Goal: Information Seeking & Learning: Understand process/instructions

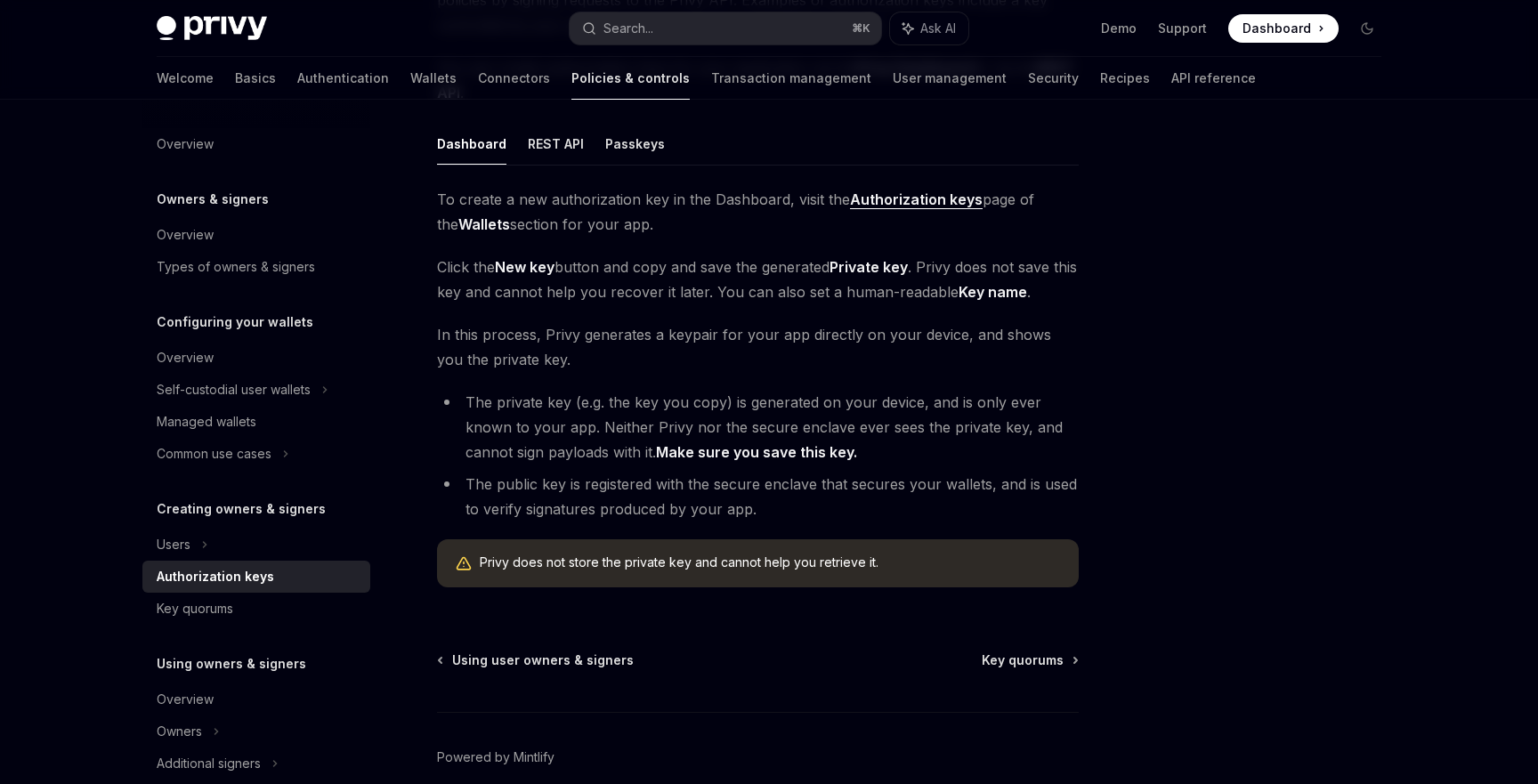
scroll to position [279, 0]
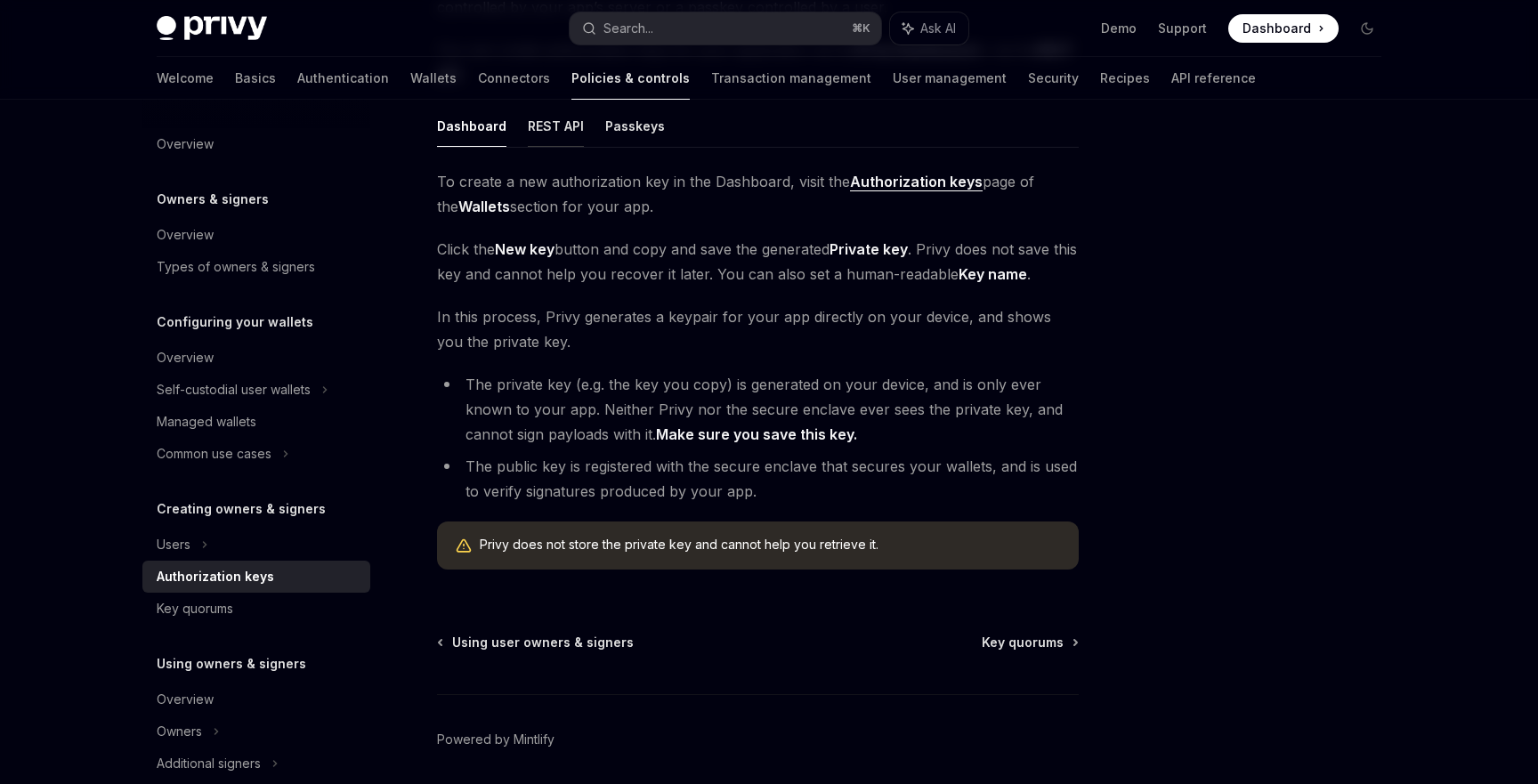
click at [536, 143] on button "REST API" at bounding box center [555, 126] width 56 height 42
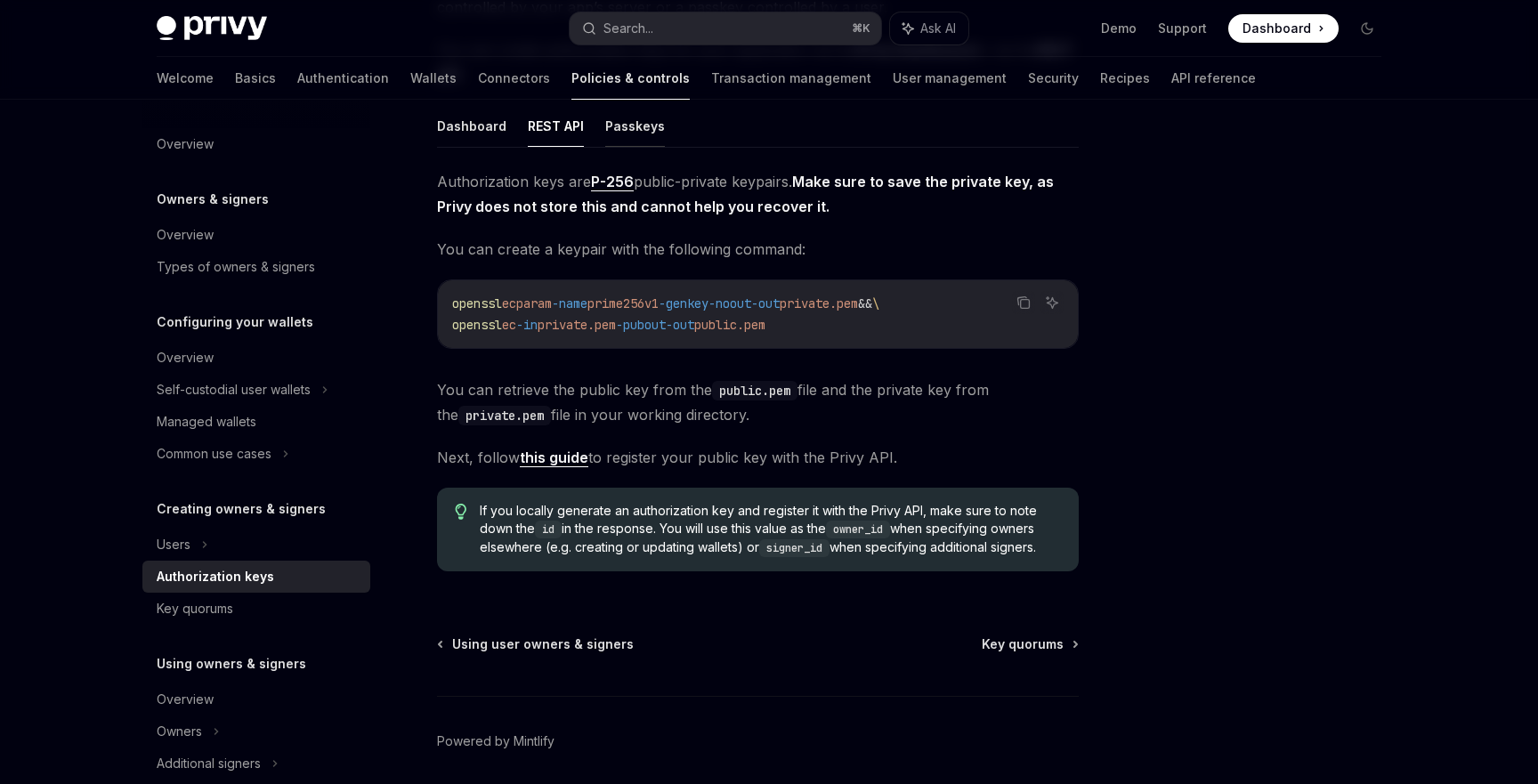
click at [621, 133] on button "Passkeys" at bounding box center [635, 126] width 60 height 42
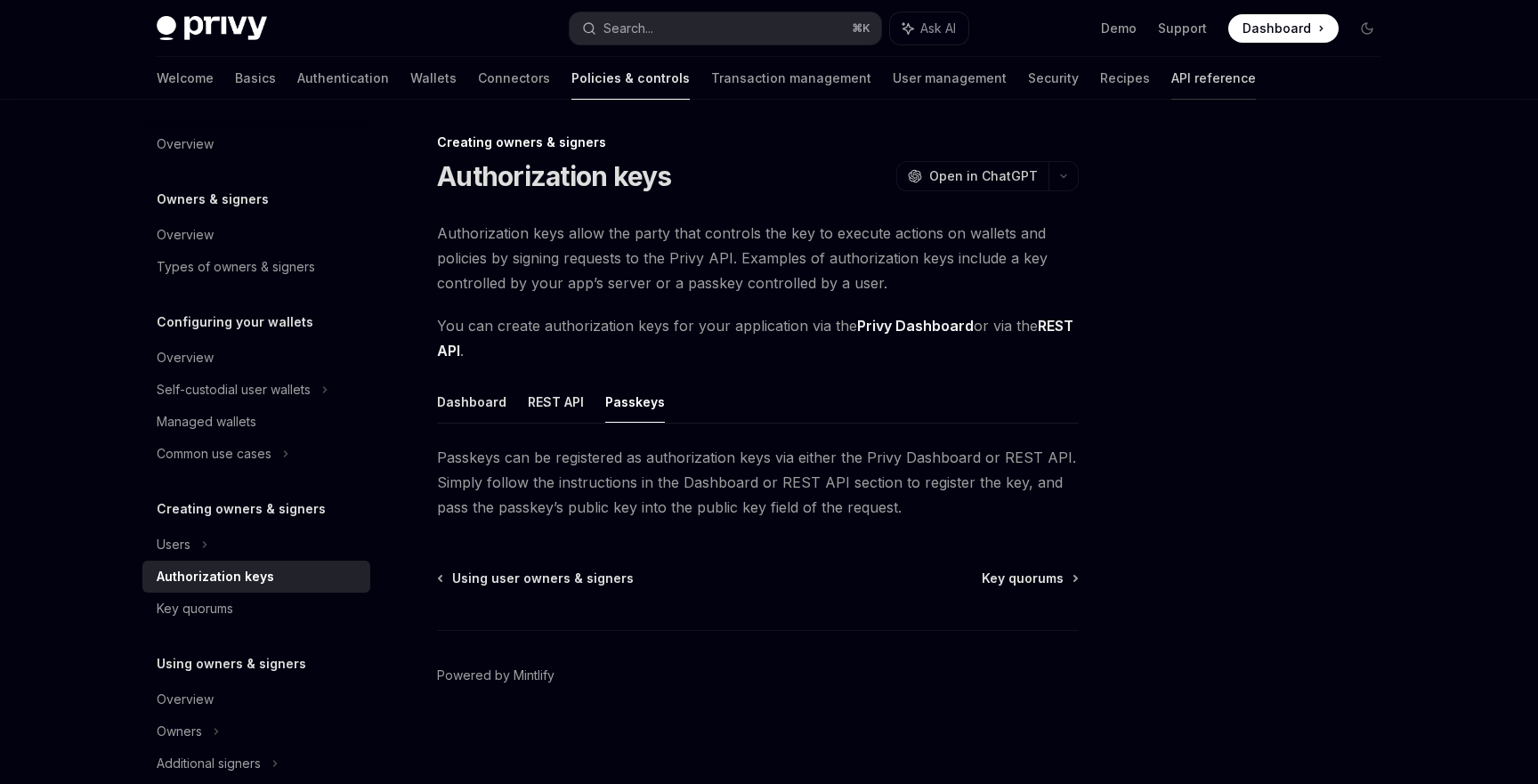
click at [1171, 87] on link "API reference" at bounding box center [1213, 78] width 84 height 43
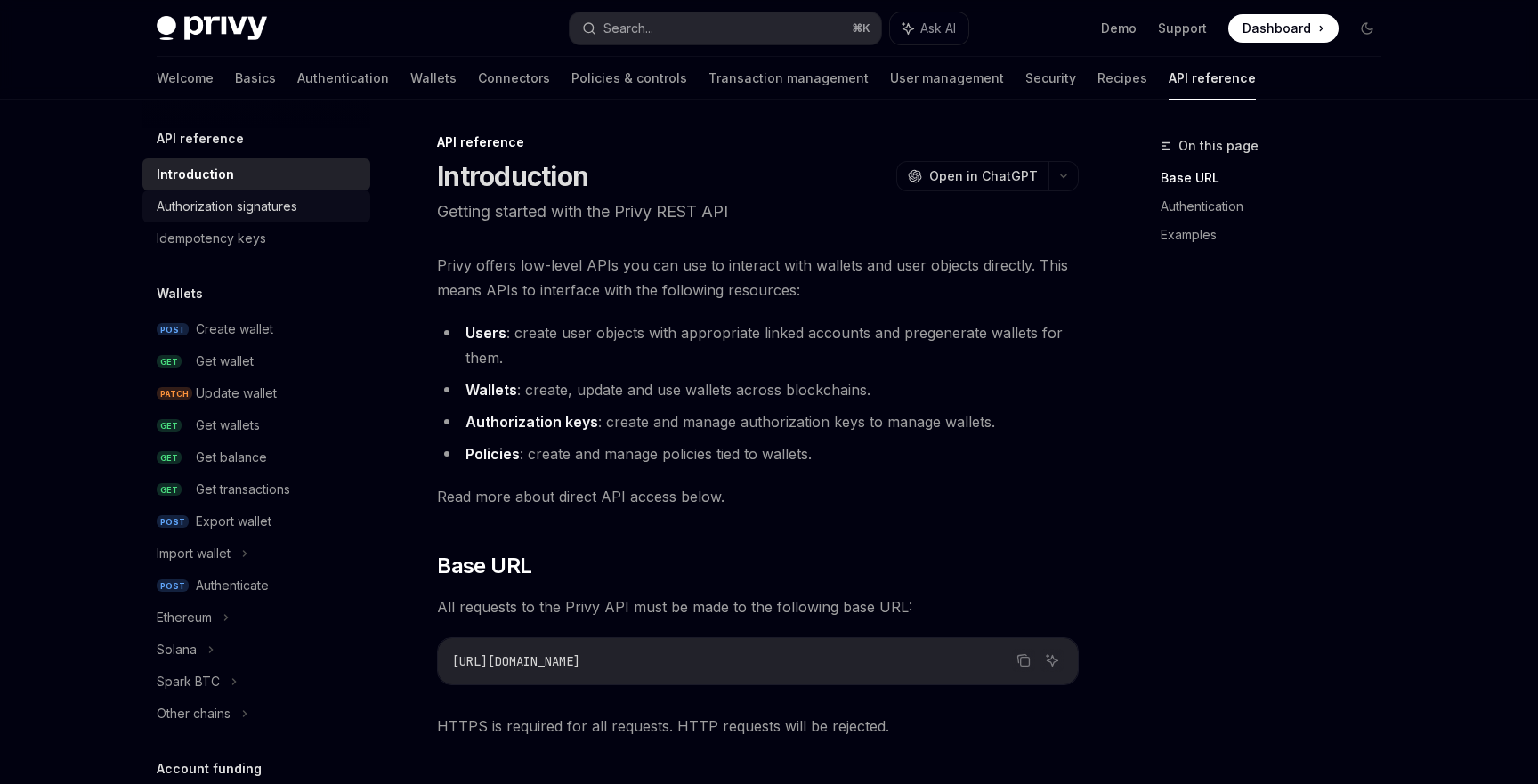
click at [242, 215] on div "Authorization signatures" at bounding box center [227, 206] width 141 height 22
type textarea "*"
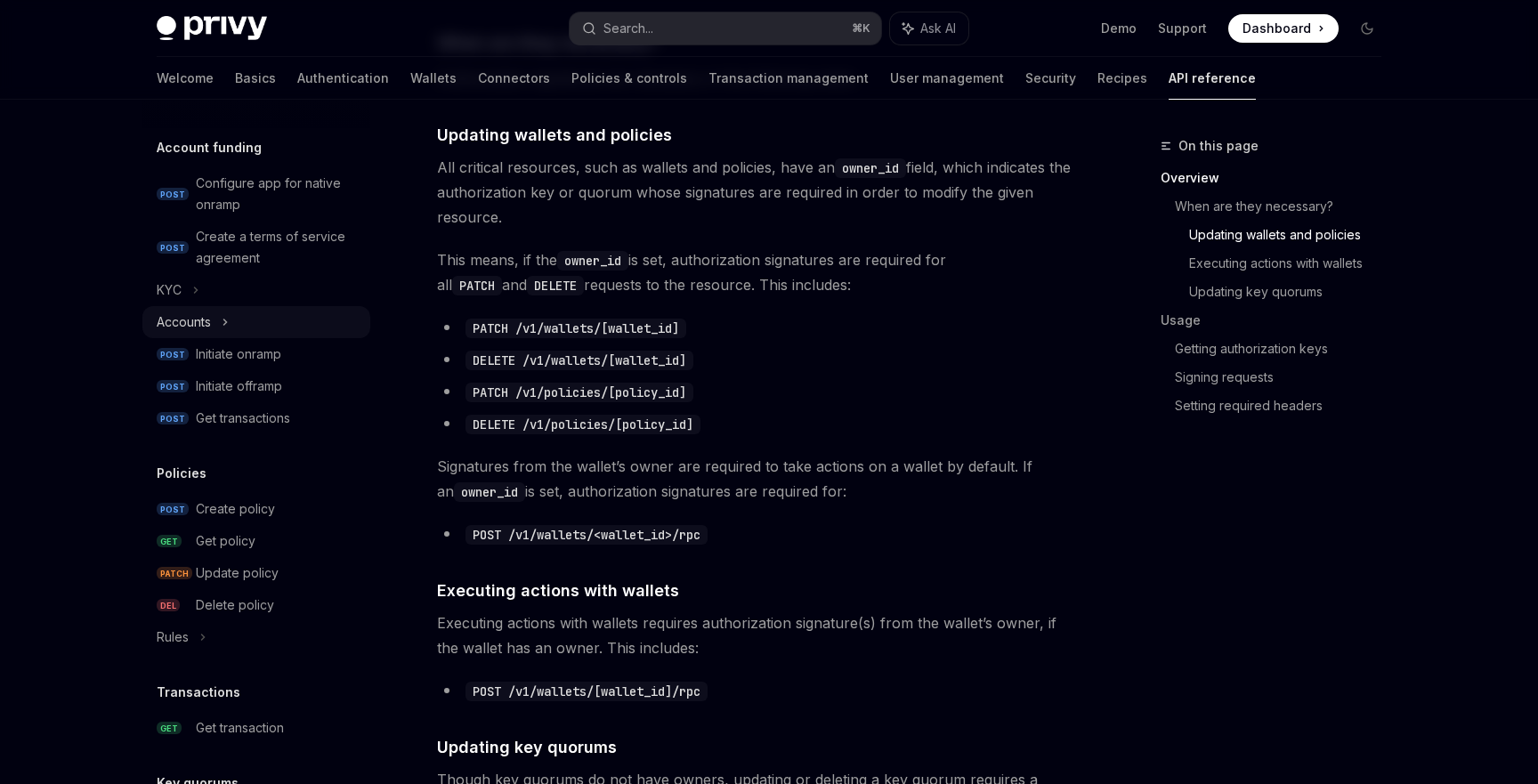
scroll to position [644, 0]
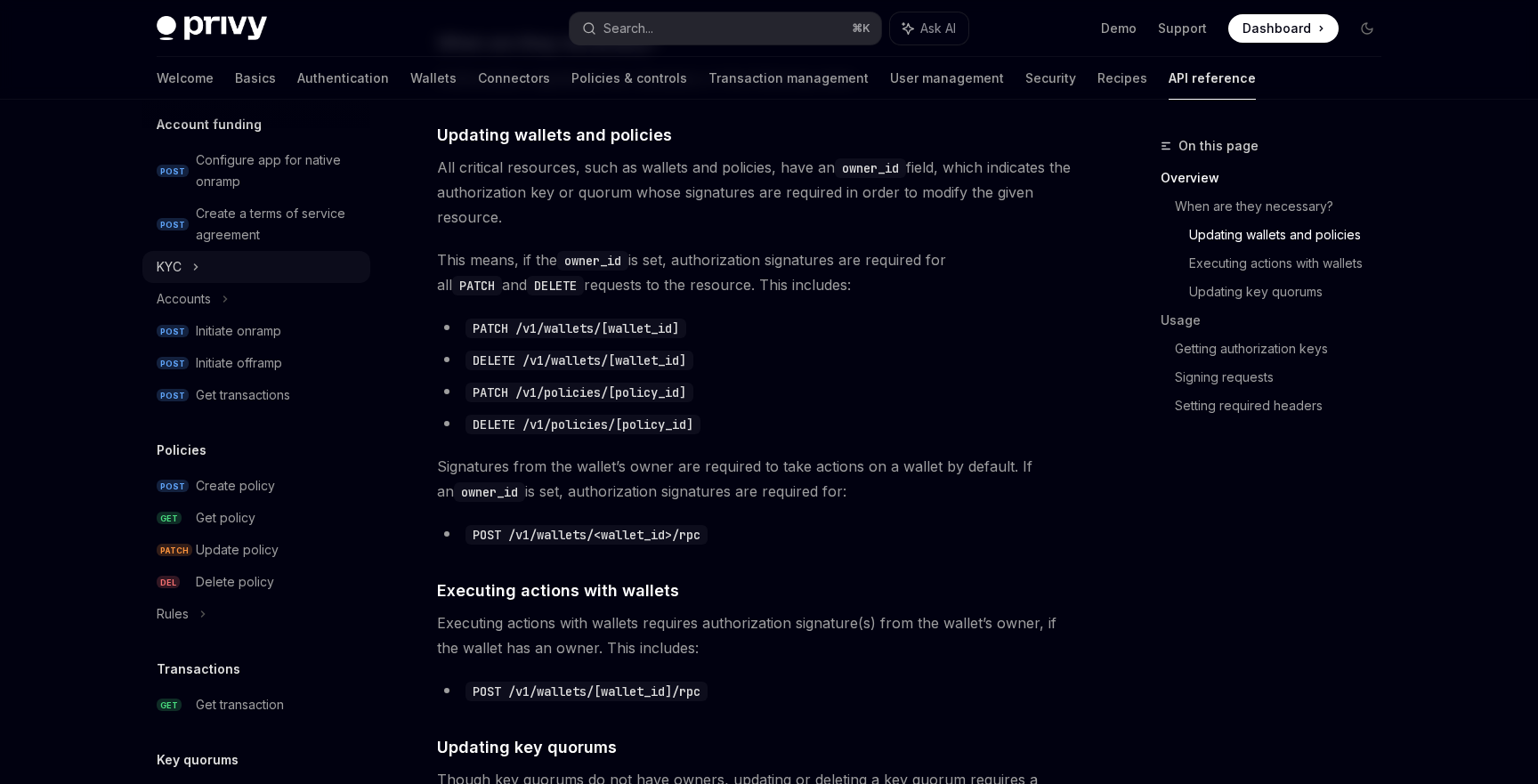
click at [186, 270] on div "KYC" at bounding box center [256, 267] width 228 height 32
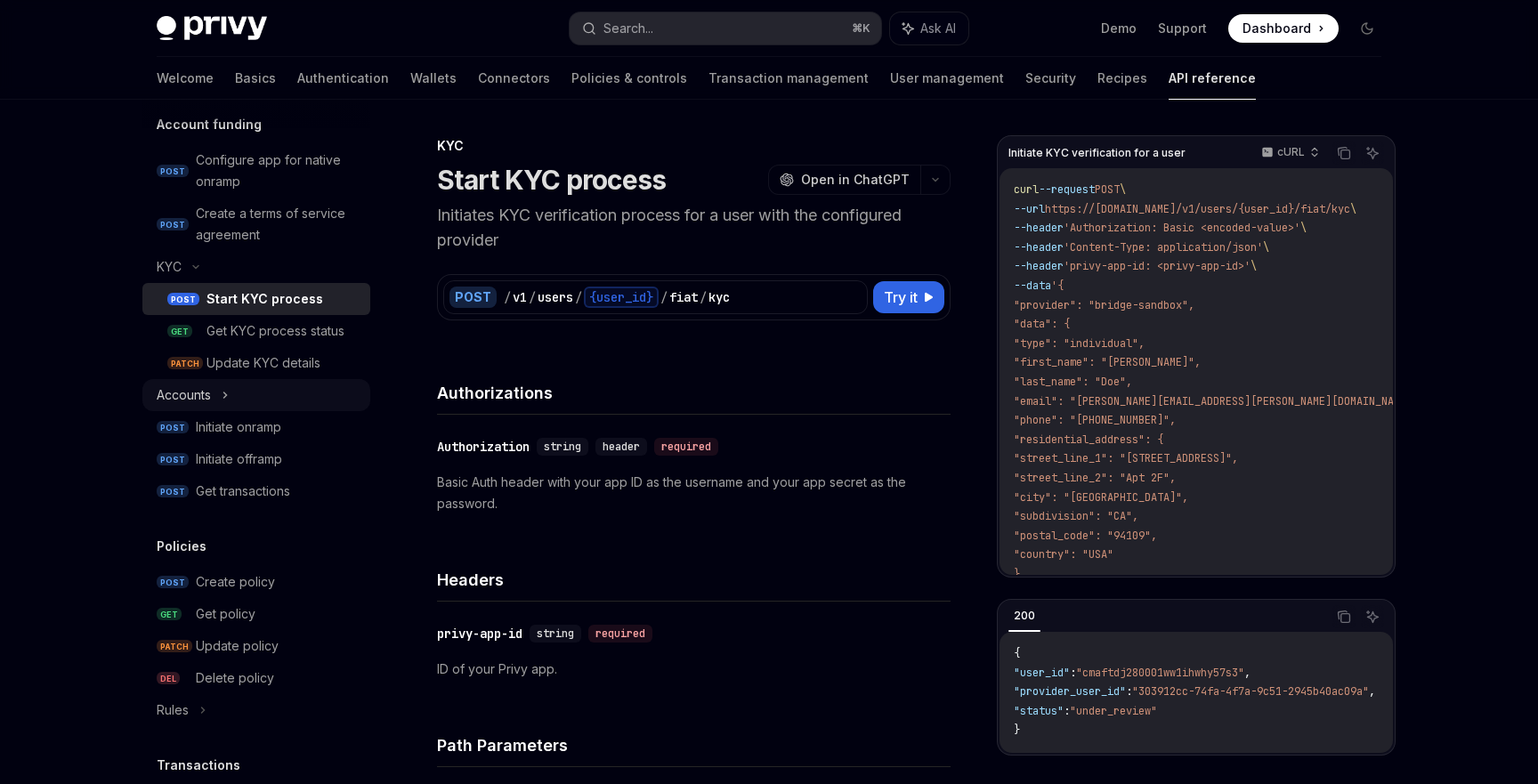
click at [212, 409] on div "Accounts" at bounding box center [256, 395] width 228 height 32
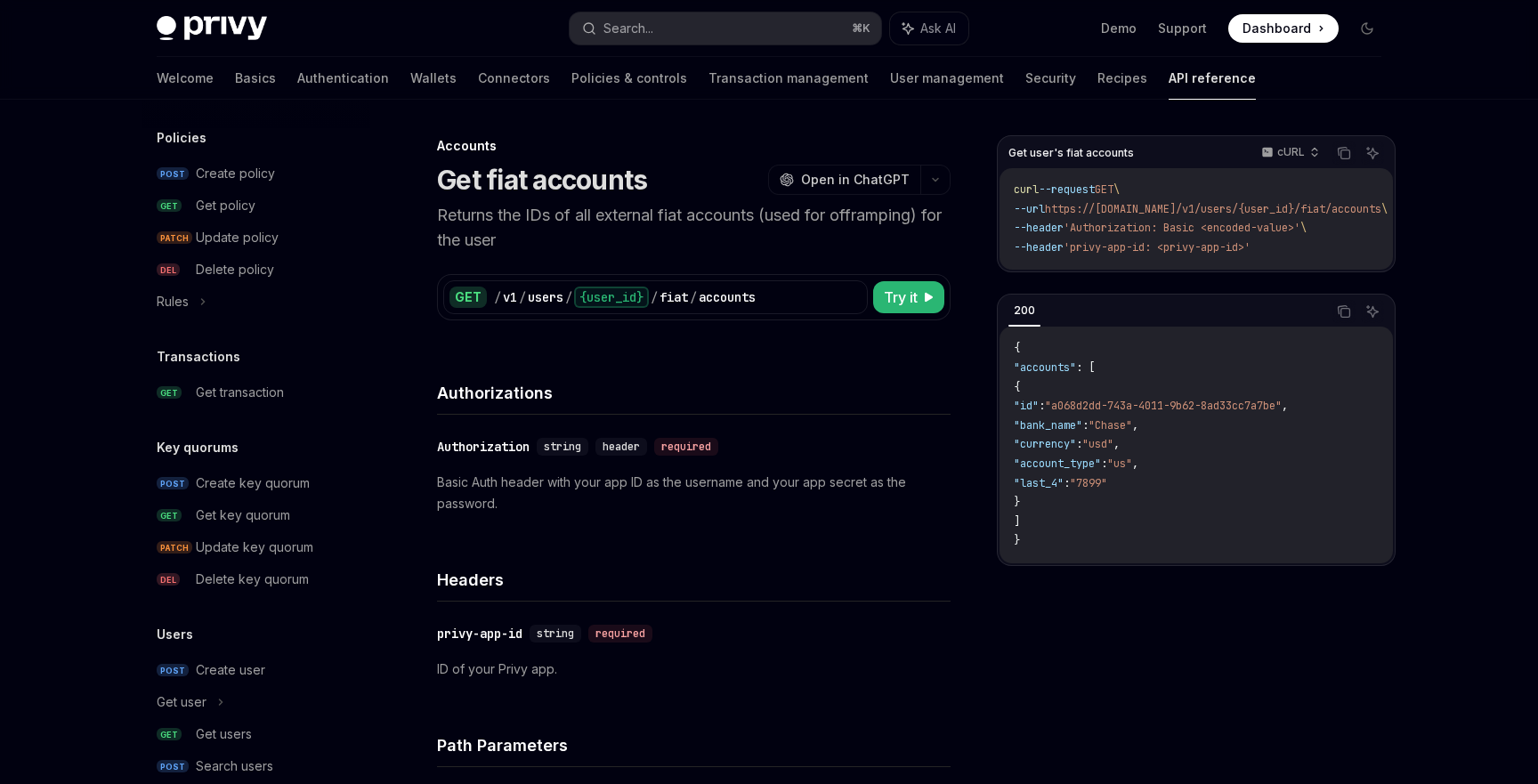
scroll to position [1246, 0]
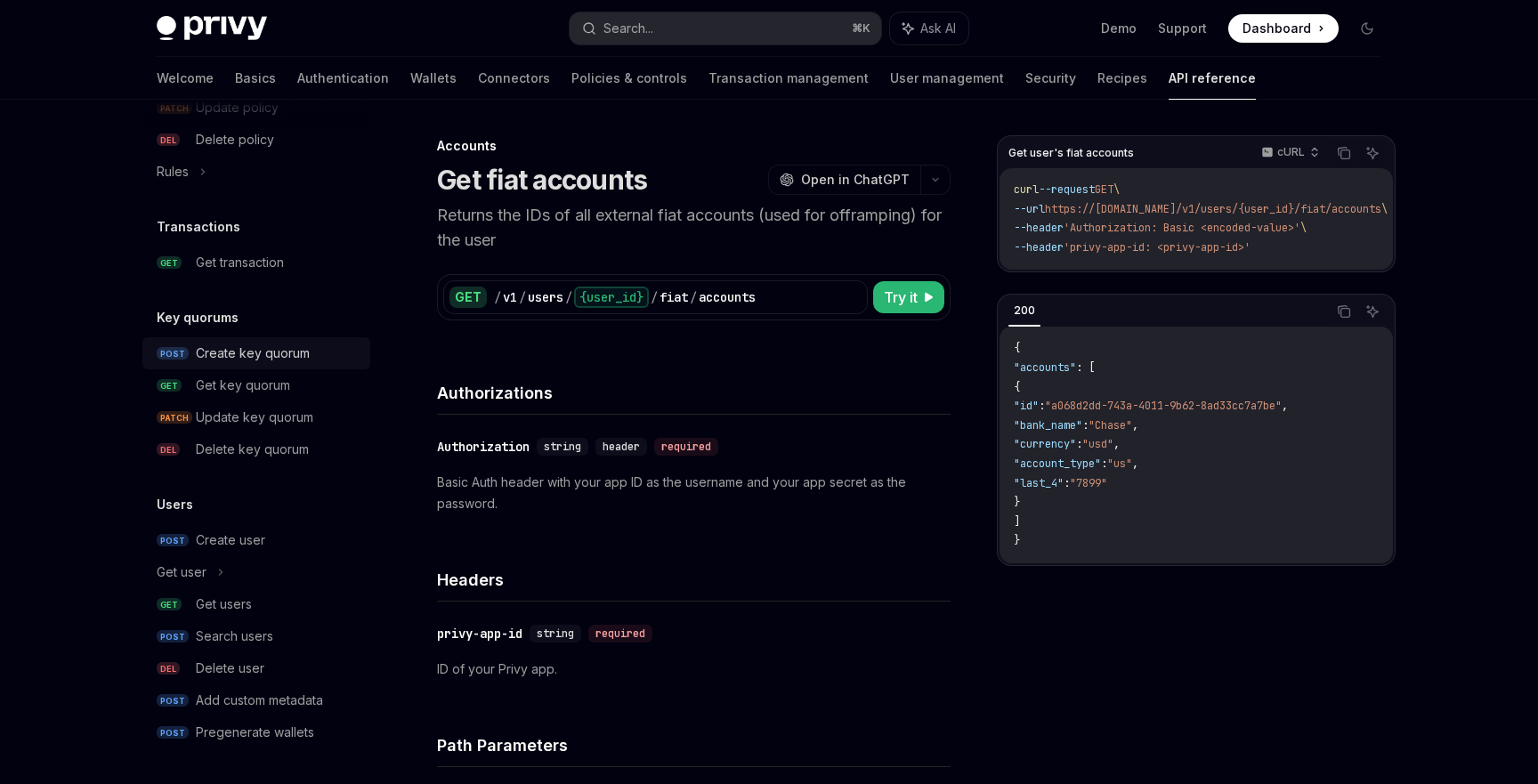
click at [236, 361] on div "Create key quorum" at bounding box center [253, 353] width 114 height 22
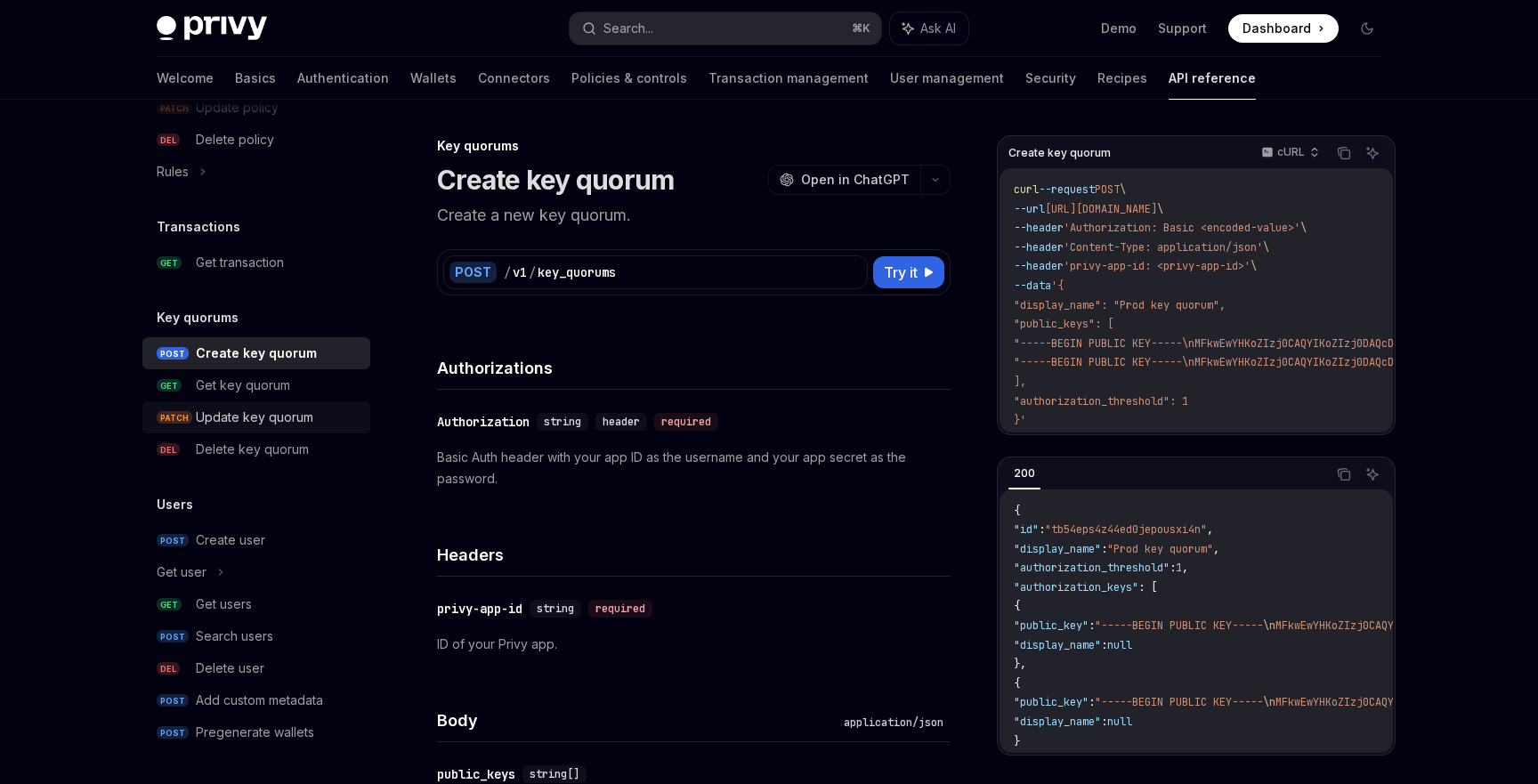
click at [240, 425] on div "Update key quorum" at bounding box center [254, 417] width 117 height 22
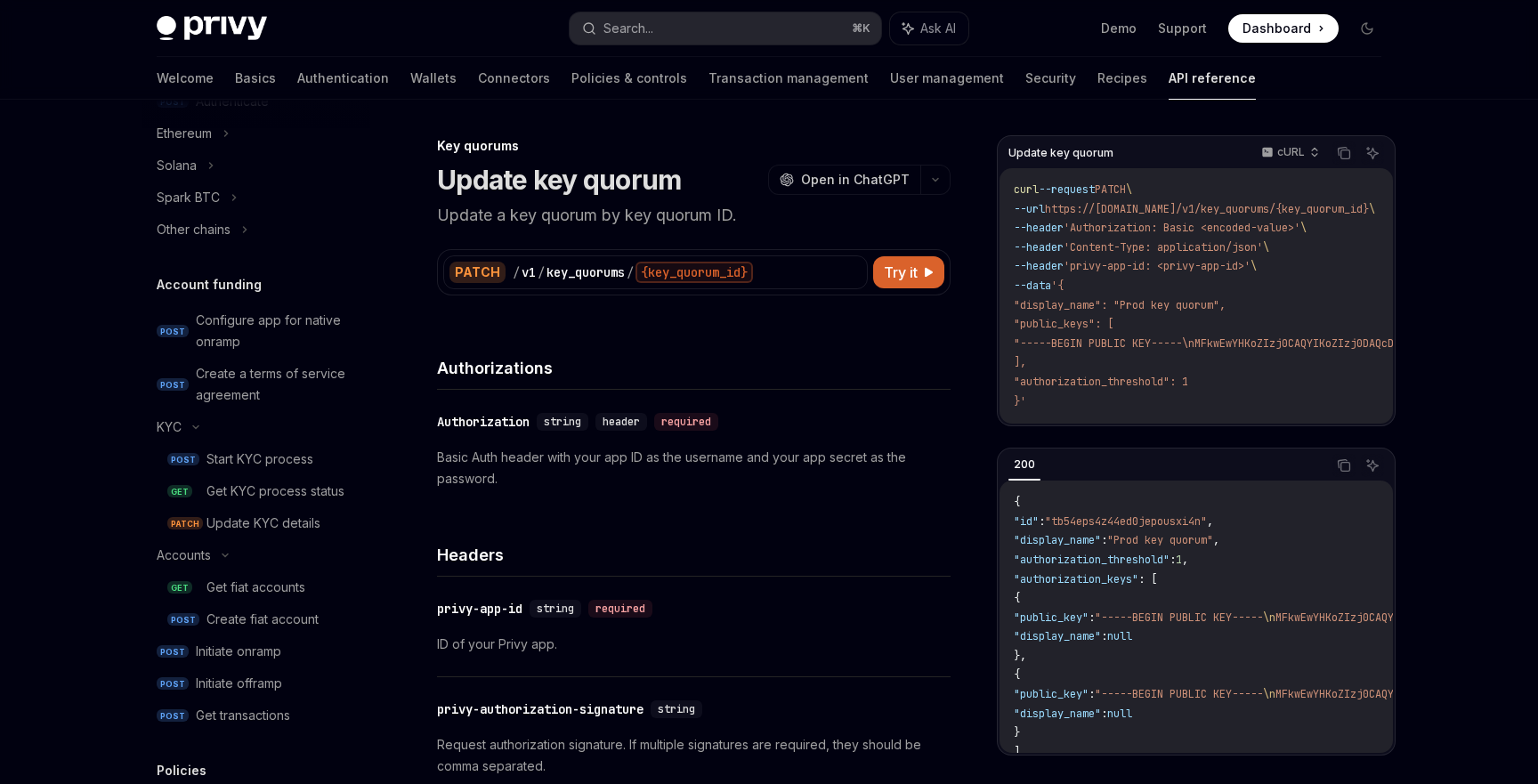
scroll to position [476, 0]
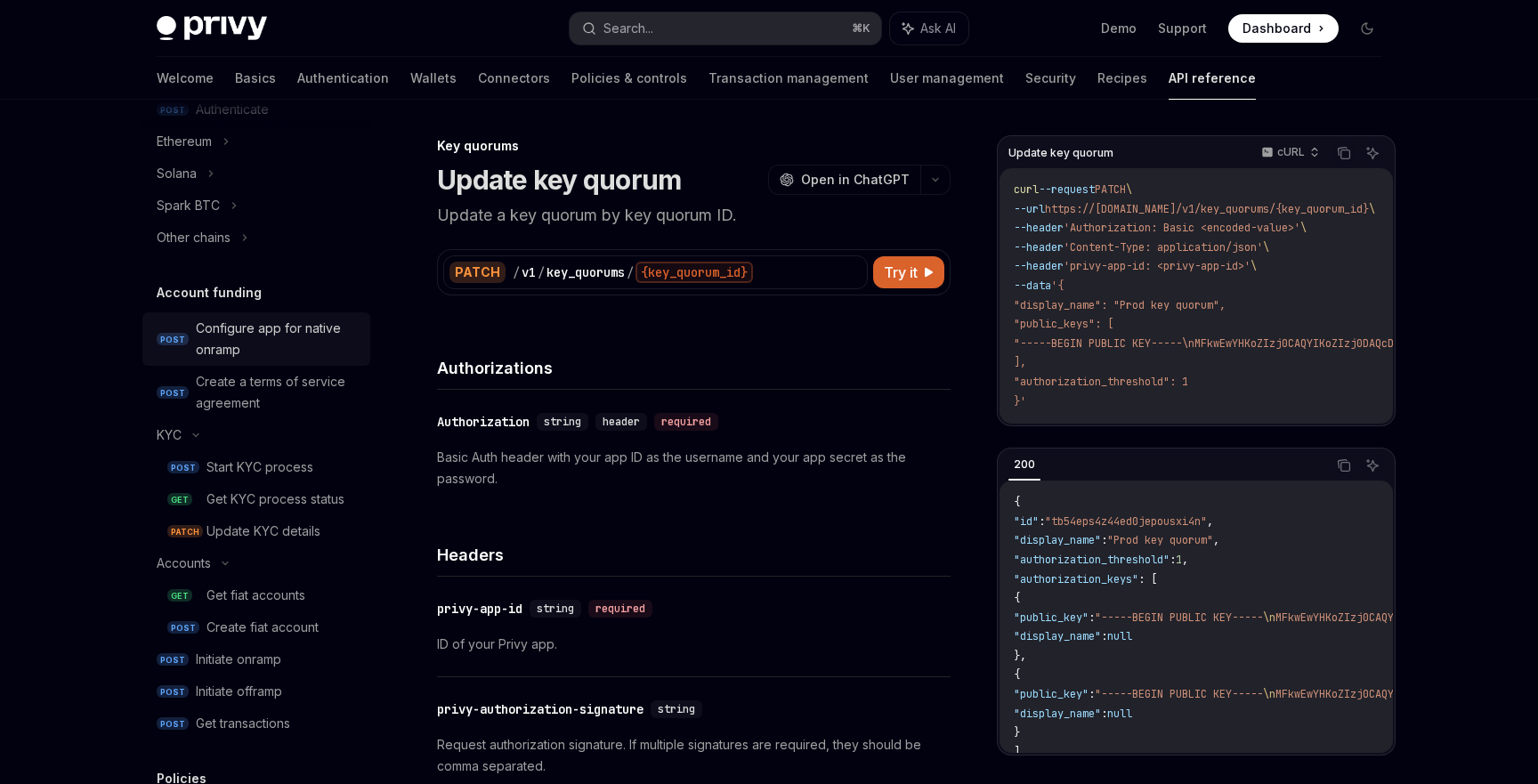
click at [237, 324] on div "Configure app for native onramp" at bounding box center [277, 339] width 164 height 43
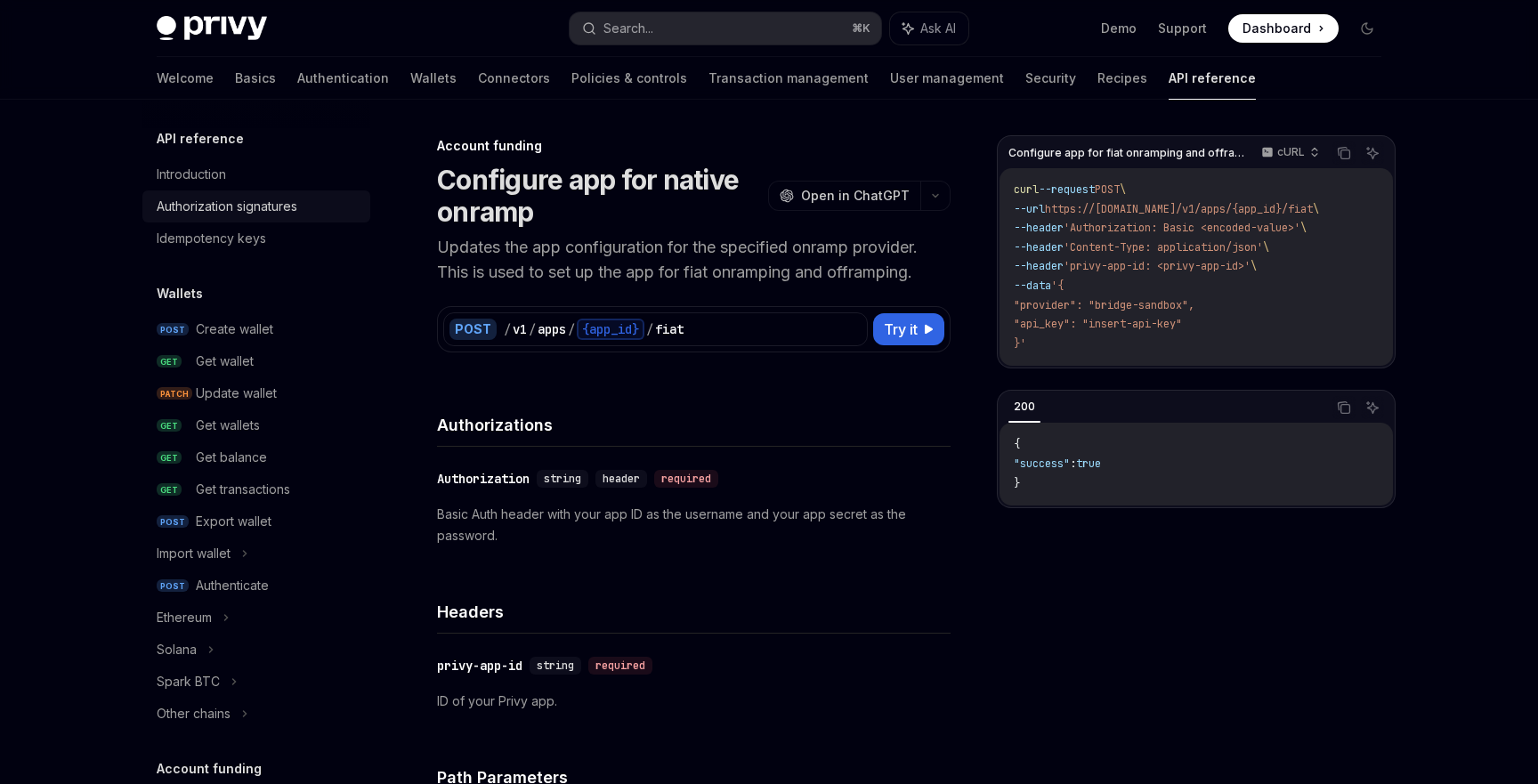
click at [240, 218] on link "Authorization signatures" at bounding box center [256, 206] width 228 height 32
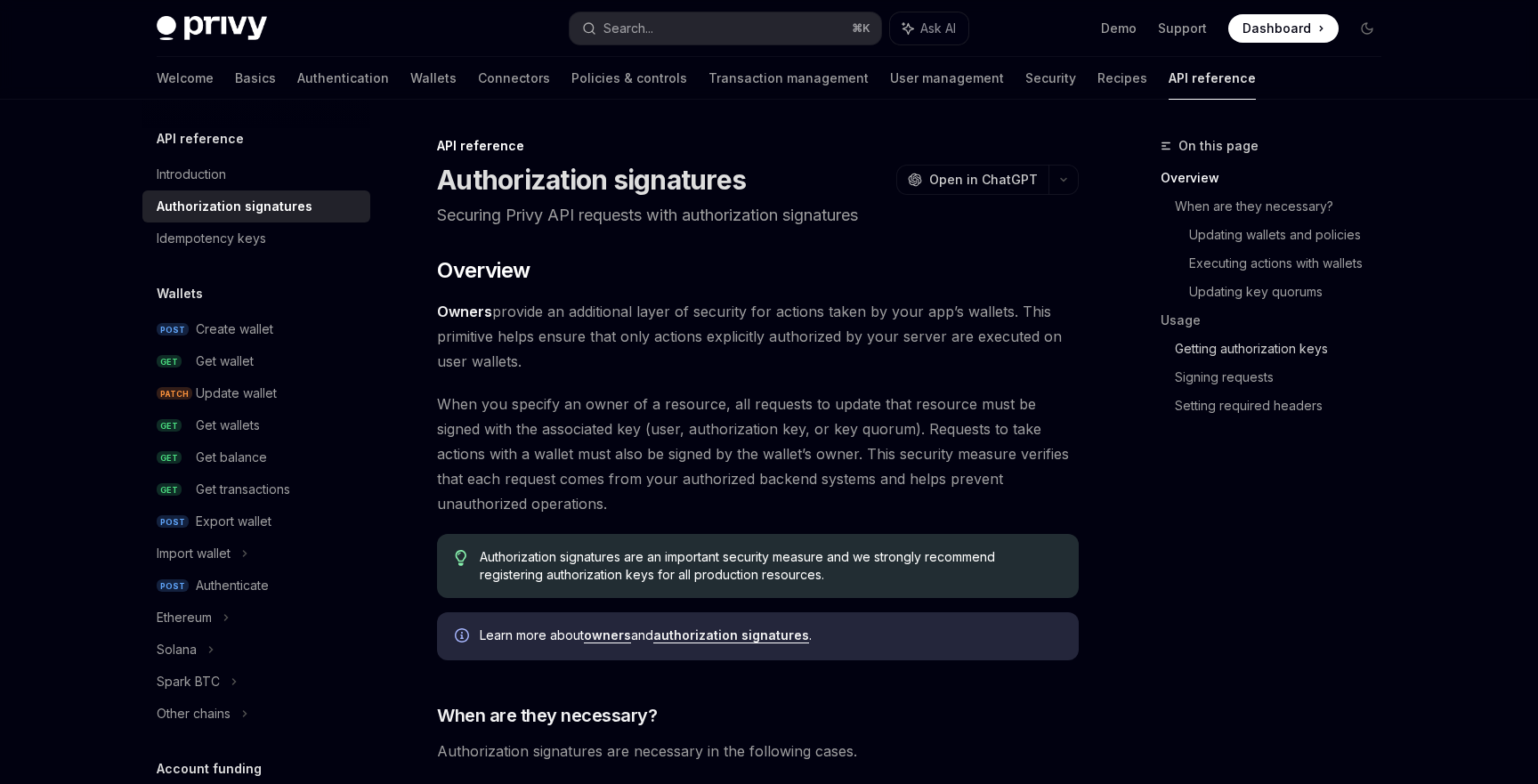
click at [1302, 346] on link "Getting authorization keys" at bounding box center [1285, 349] width 220 height 28
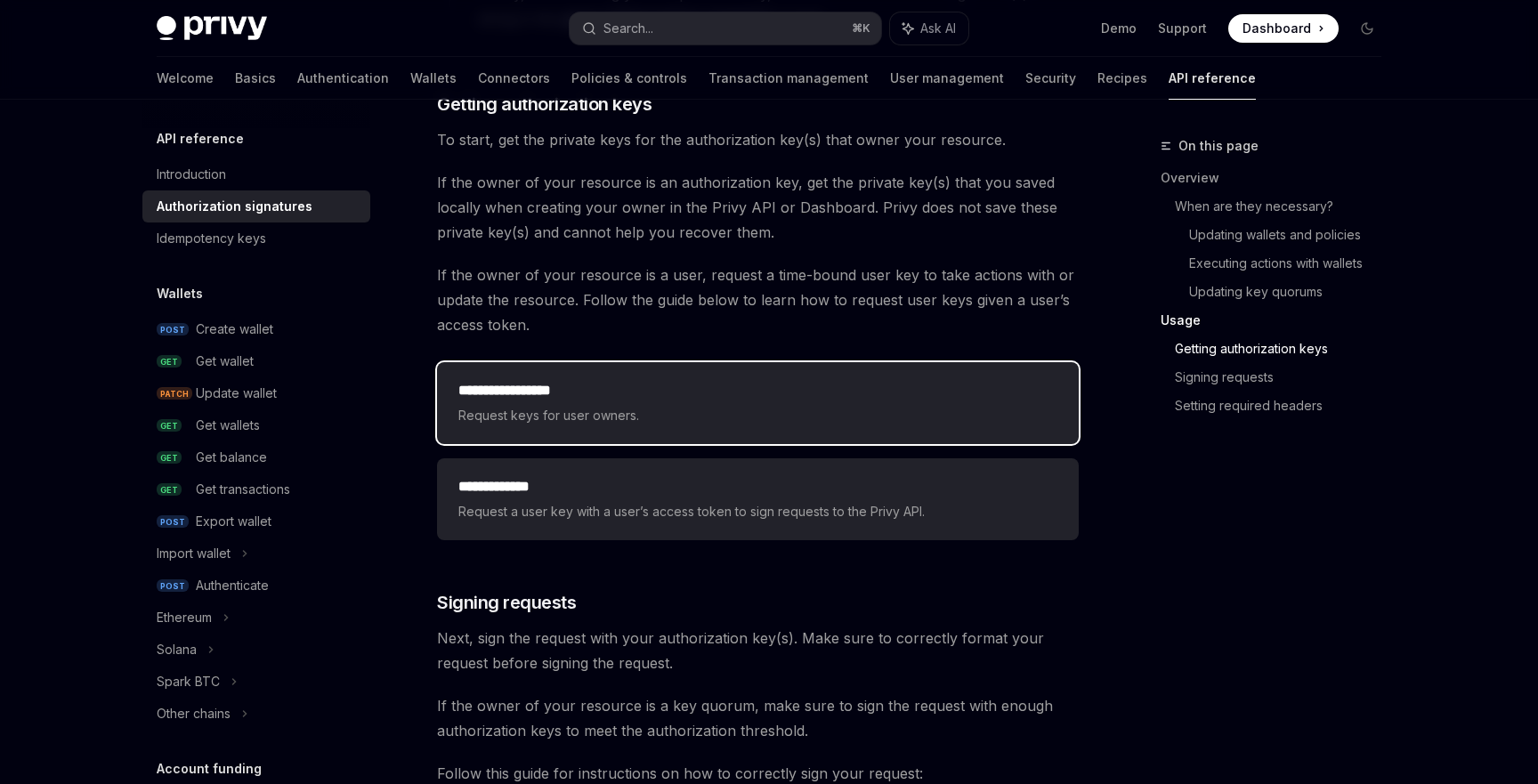
scroll to position [2236, 0]
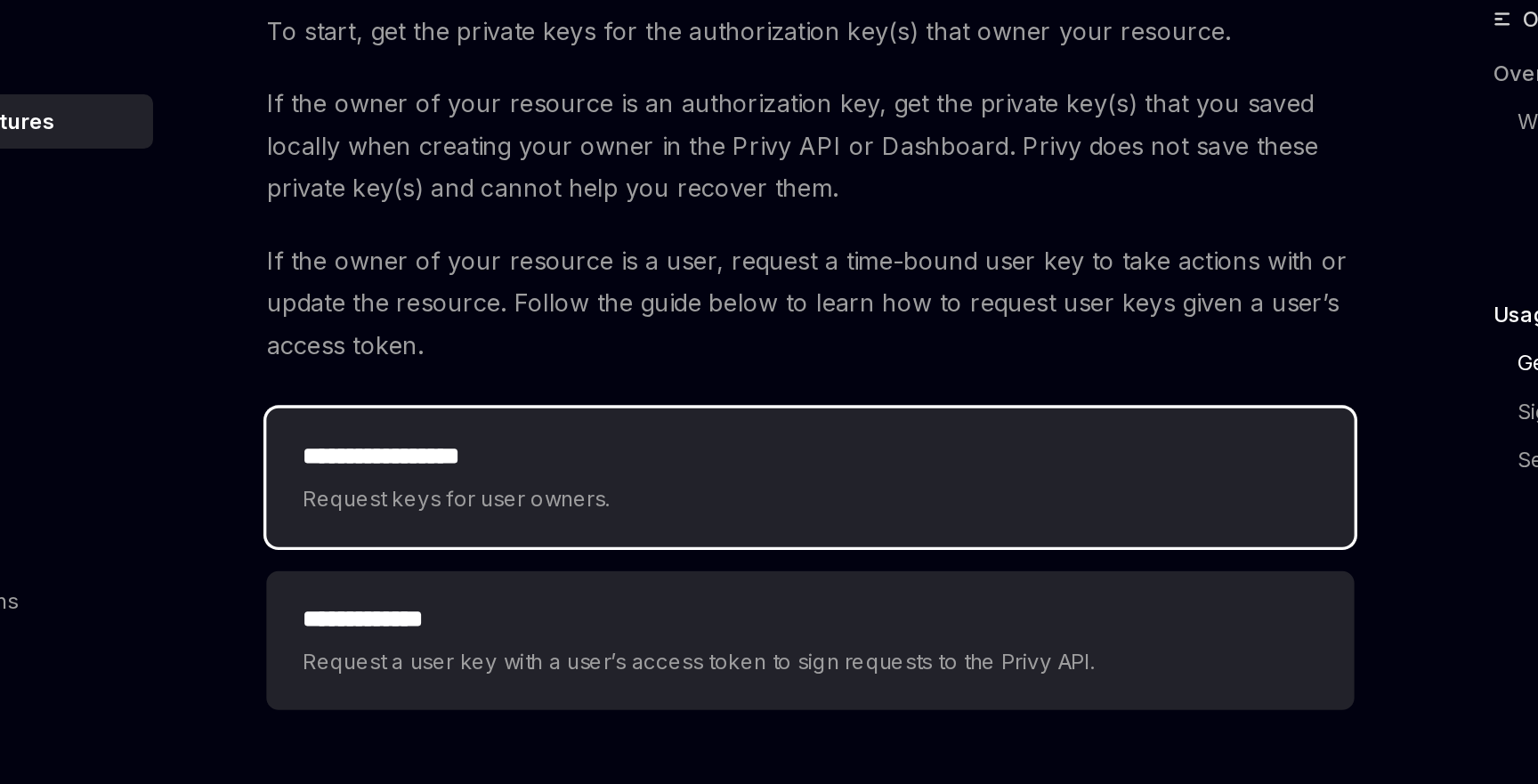
click at [669, 416] on div "**********" at bounding box center [758, 416] width 599 height 46
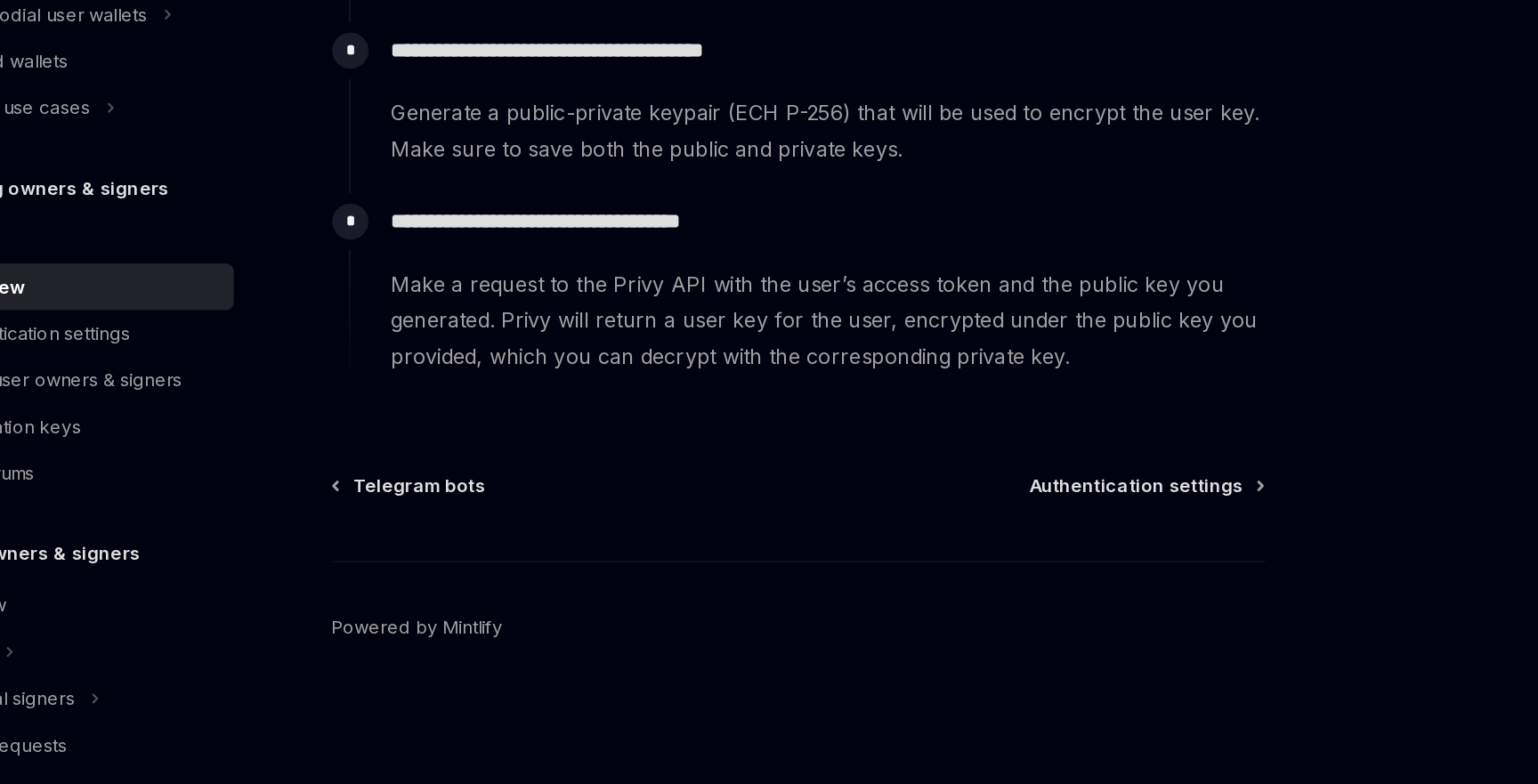
scroll to position [627, 0]
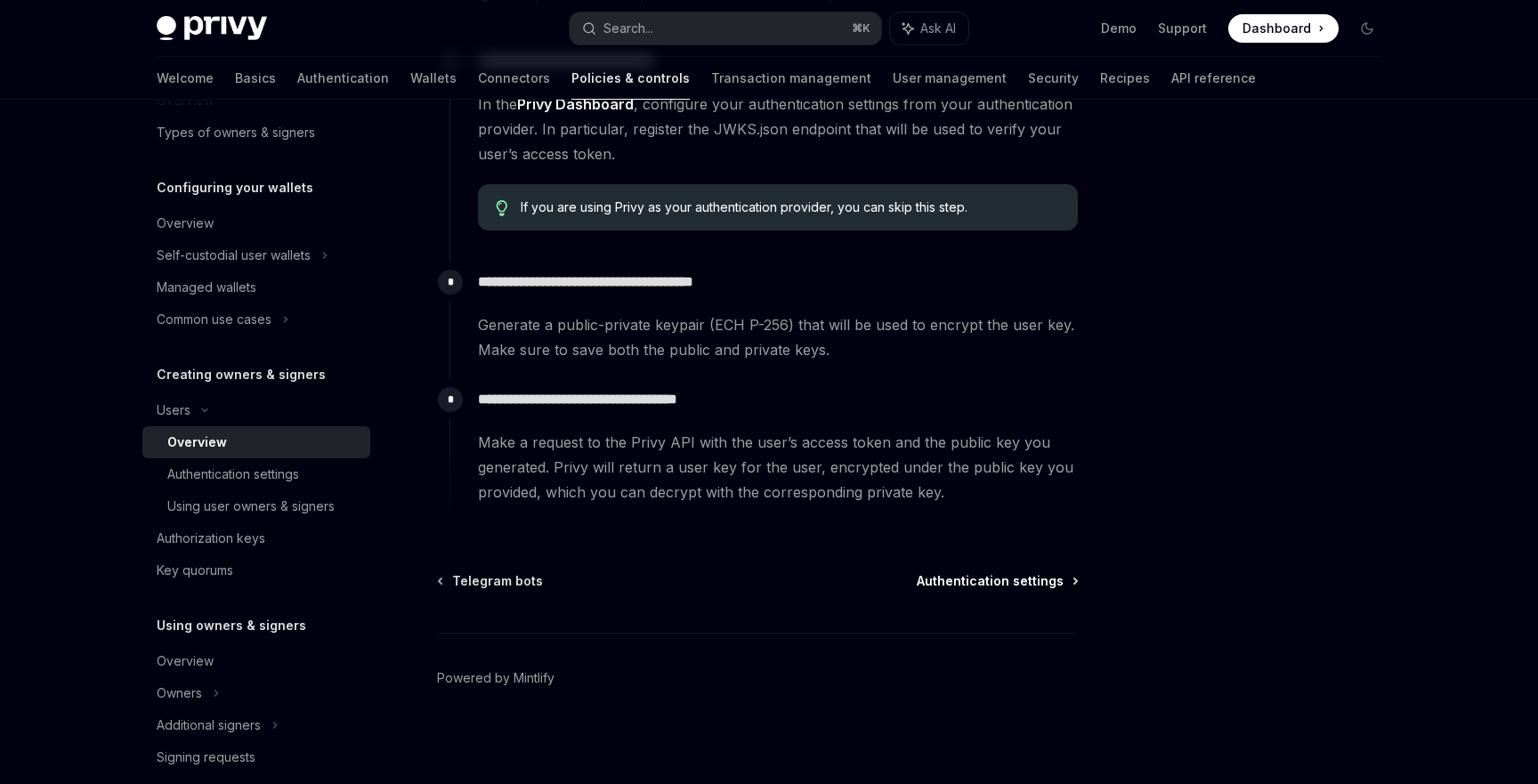
click at [994, 572] on span "Authentication settings" at bounding box center [989, 581] width 147 height 18
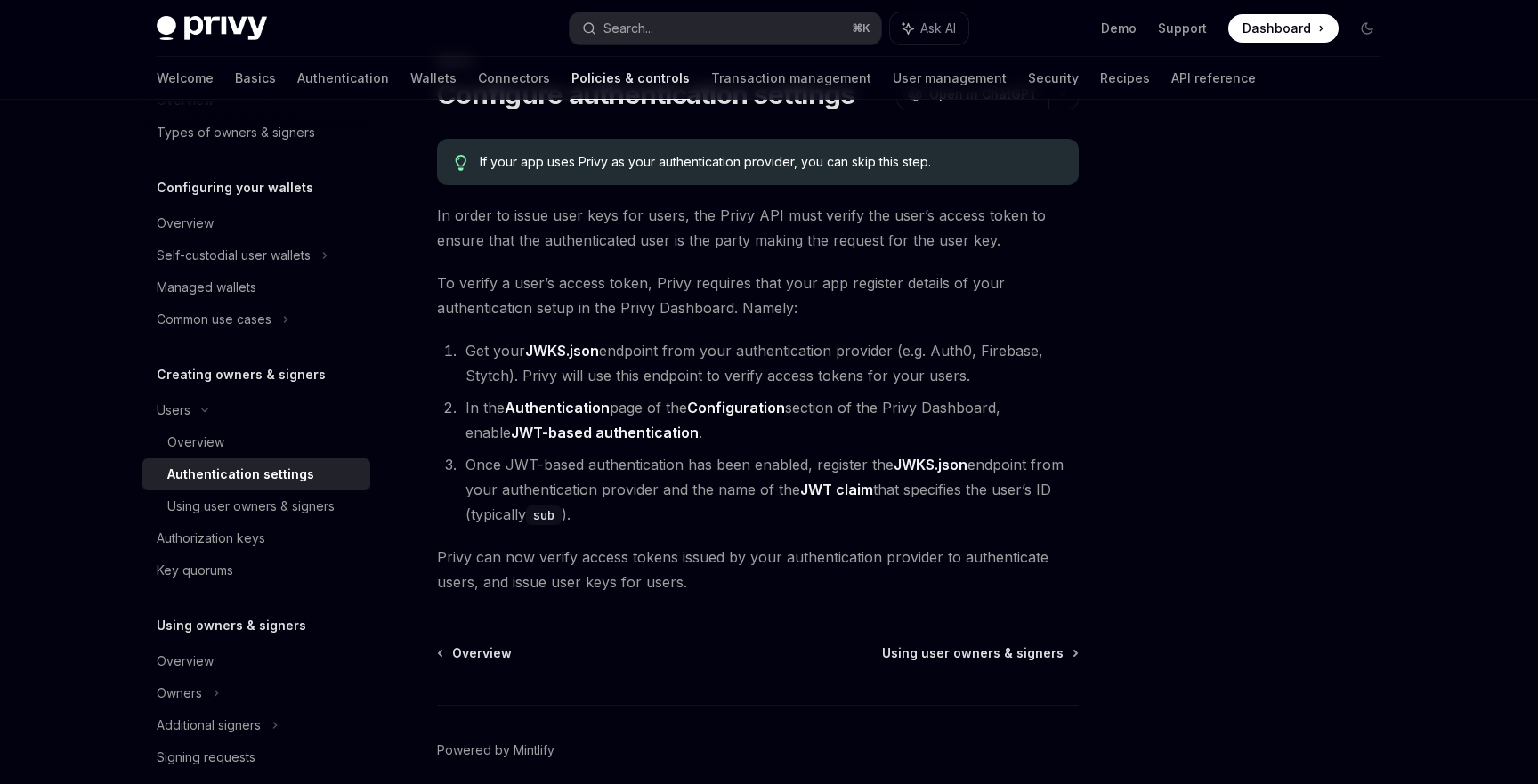
scroll to position [72, 0]
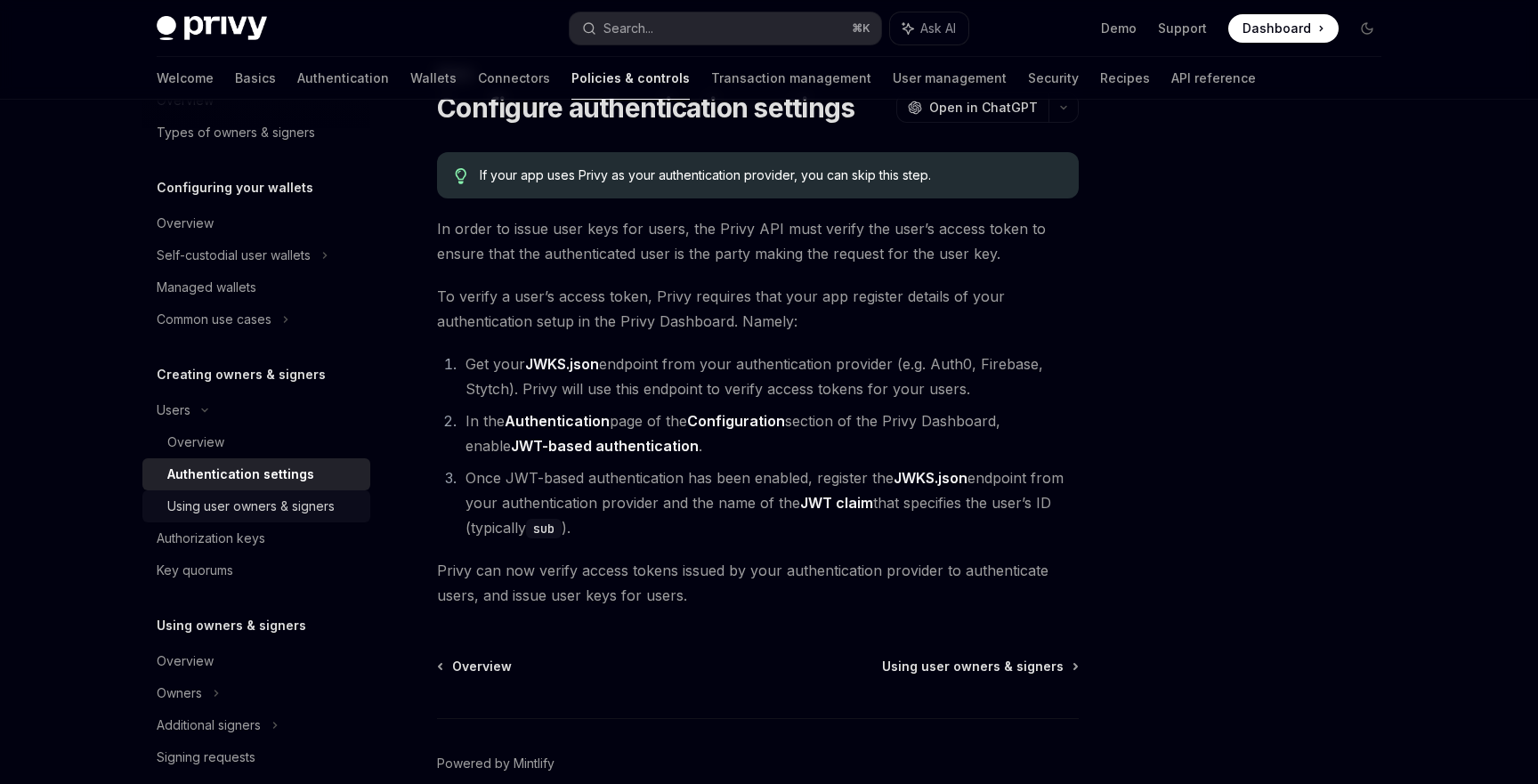
click at [336, 497] on div "Using user owners & signers" at bounding box center [263, 506] width 192 height 22
type textarea "*"
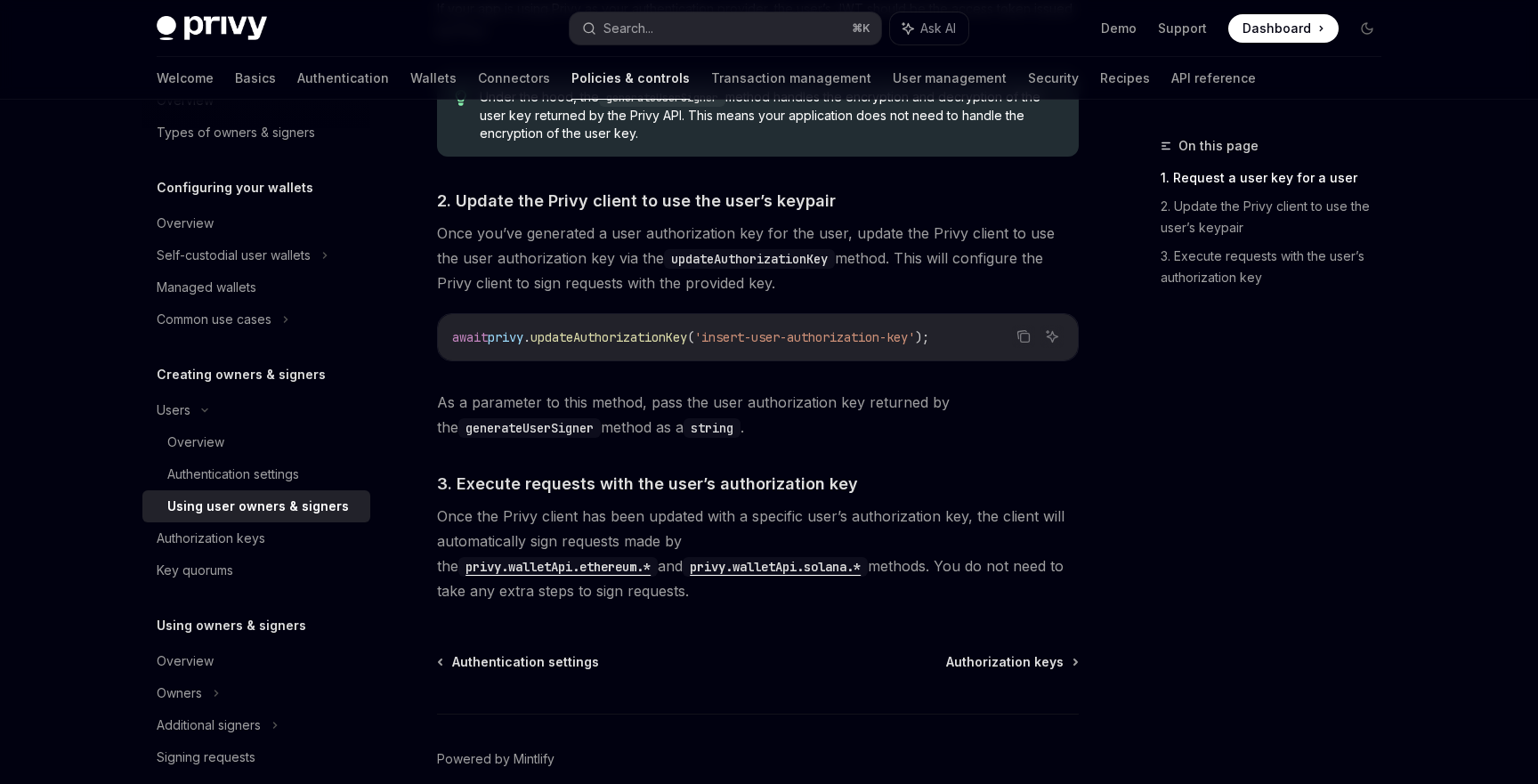
scroll to position [1228, 0]
